Goal: Information Seeking & Learning: Stay updated

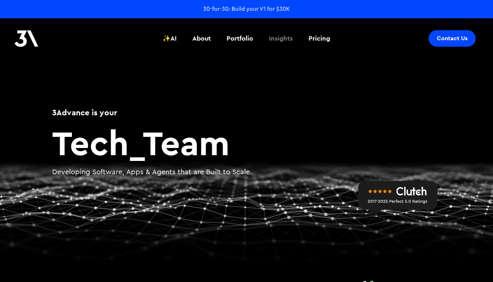
click at [278, 38] on div "Insights" at bounding box center [281, 38] width 24 height 9
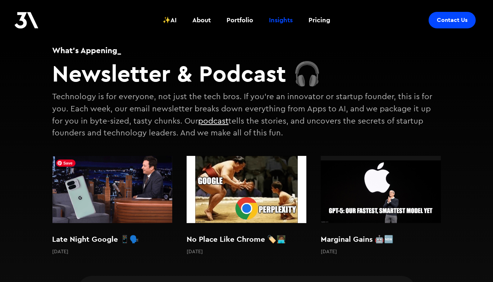
scroll to position [32, 0]
